Goal: Task Accomplishment & Management: Manage account settings

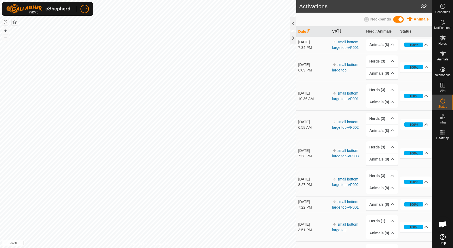
scroll to position [283, 0]
click at [444, 88] on es-virtualpaddocks-svg-icon at bounding box center [442, 85] width 9 height 8
click at [441, 88] on es-virtualpaddocks-svg-icon at bounding box center [442, 85] width 9 height 8
click at [421, 86] on link "In Rotation" at bounding box center [409, 84] width 45 height 10
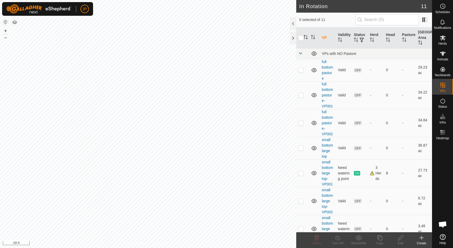
click at [420, 240] on icon at bounding box center [422, 237] width 6 height 6
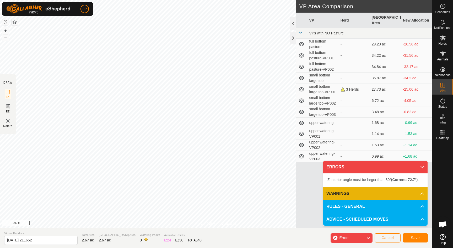
click at [416, 236] on span "Save" at bounding box center [415, 237] width 9 height 4
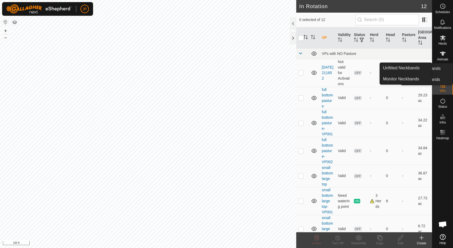
click at [442, 121] on link "Landmarks" at bounding box center [430, 121] width 45 height 10
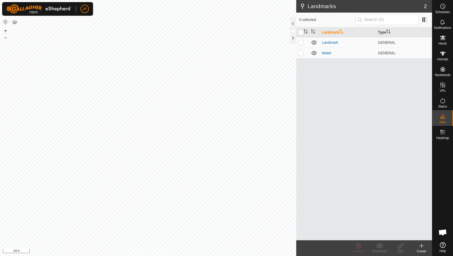
scroll to position [283, 0]
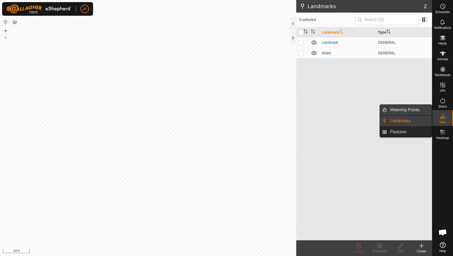
click at [408, 110] on link "Watering Points" at bounding box center [409, 110] width 45 height 10
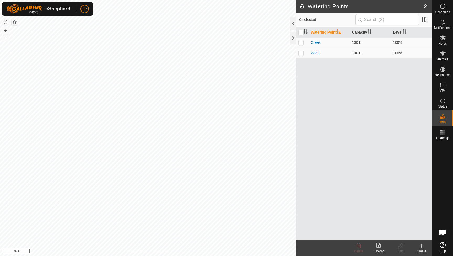
click at [423, 248] on icon at bounding box center [422, 246] width 6 height 6
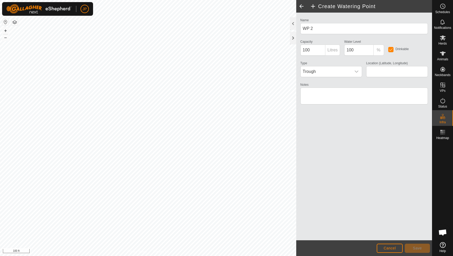
type input "48.103921, -116.155925"
click at [415, 248] on span "Save" at bounding box center [417, 248] width 9 height 4
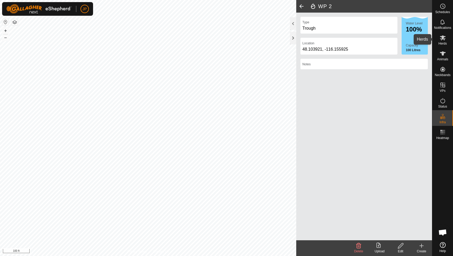
click at [444, 41] on icon at bounding box center [443, 38] width 6 height 6
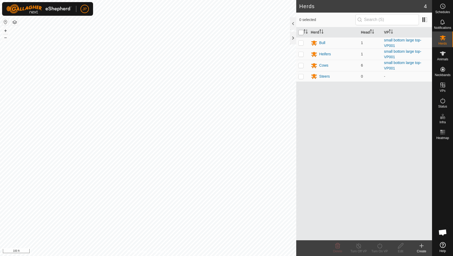
click at [301, 31] on input "checkbox" at bounding box center [300, 32] width 5 height 5
checkbox input "true"
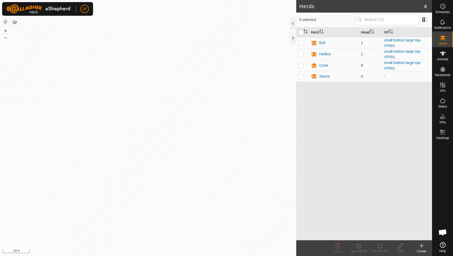
checkbox input "true"
click at [380, 244] on icon at bounding box center [379, 245] width 5 height 5
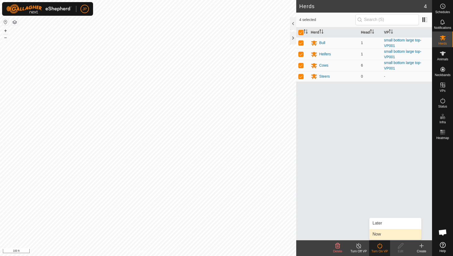
click at [381, 232] on link "Now" at bounding box center [396, 234] width 52 height 10
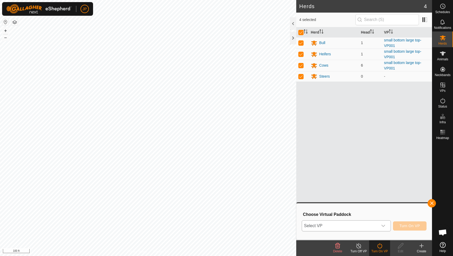
click at [384, 228] on div "dropdown trigger" at bounding box center [383, 226] width 10 height 10
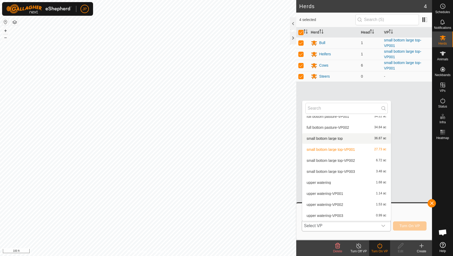
scroll to position [39, 0]
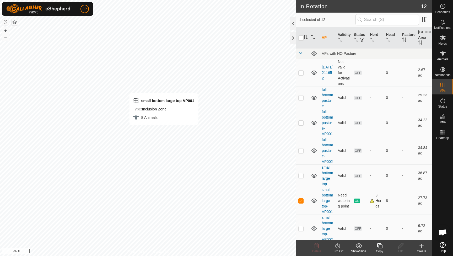
checkbox input "true"
checkbox input "false"
checkbox input "true"
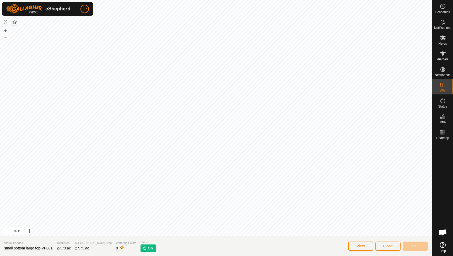
click at [385, 244] on span "Close" at bounding box center [388, 246] width 10 height 4
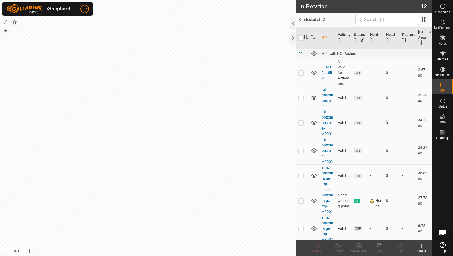
checkbox input "true"
checkbox input "false"
click at [326, 71] on link "[DATE] 211652" at bounding box center [328, 72] width 12 height 15
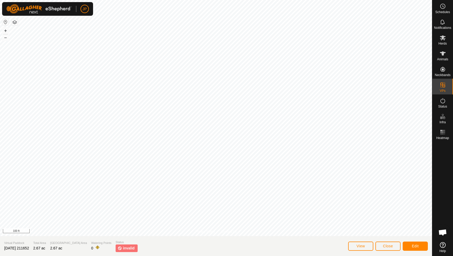
click at [409, 244] on button "Edit" at bounding box center [415, 246] width 25 height 9
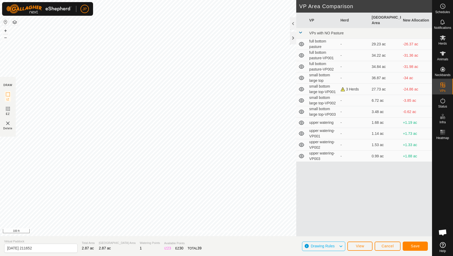
click at [419, 246] on span "Save" at bounding box center [415, 246] width 9 height 4
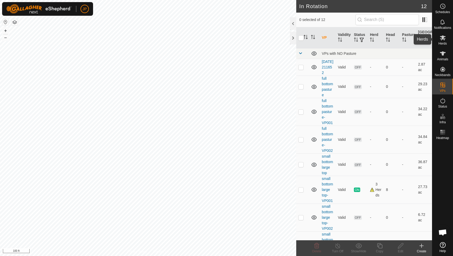
click at [443, 41] on es-mob-svg-icon at bounding box center [442, 38] width 9 height 8
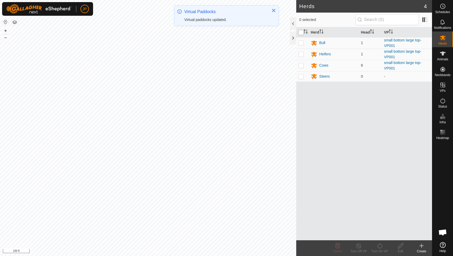
click at [302, 31] on input "checkbox" at bounding box center [300, 32] width 5 height 5
checkbox input "true"
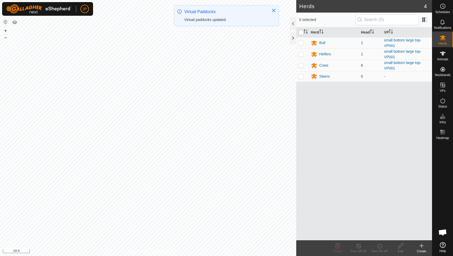
checkbox input "true"
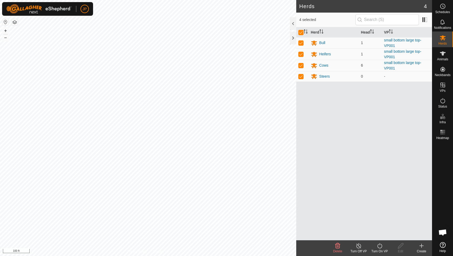
click at [382, 249] on div "Turn On VP" at bounding box center [379, 251] width 21 height 5
click at [383, 236] on link "Now" at bounding box center [396, 234] width 52 height 10
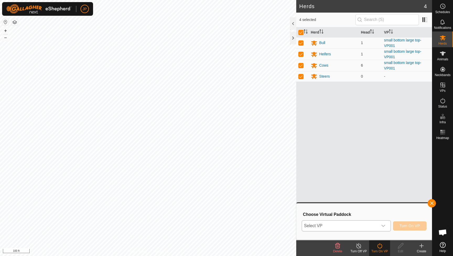
click at [380, 225] on div "dropdown trigger" at bounding box center [383, 226] width 10 height 10
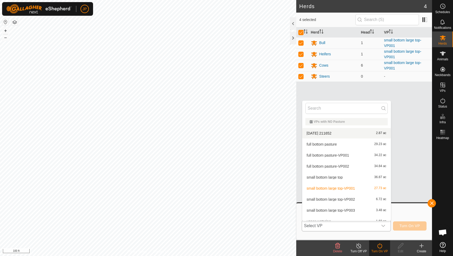
click at [334, 134] on li "[DATE] 211652 2.87 ac" at bounding box center [346, 133] width 89 height 10
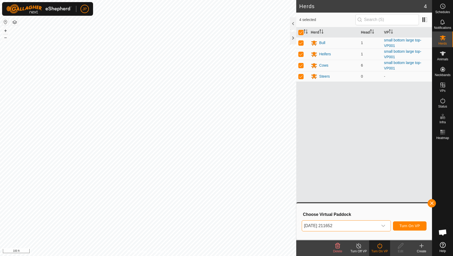
click at [402, 224] on span "Turn On VP" at bounding box center [410, 226] width 20 height 4
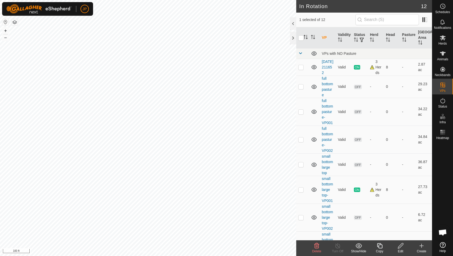
click at [400, 250] on div "Edit" at bounding box center [400, 251] width 21 height 5
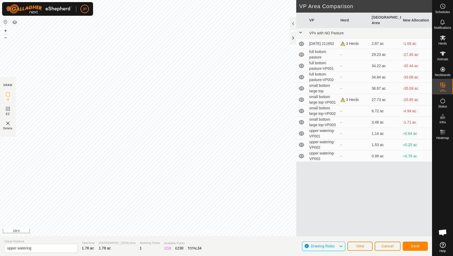
click at [414, 246] on span "Save" at bounding box center [415, 246] width 9 height 4
